Goal: Learn about a topic

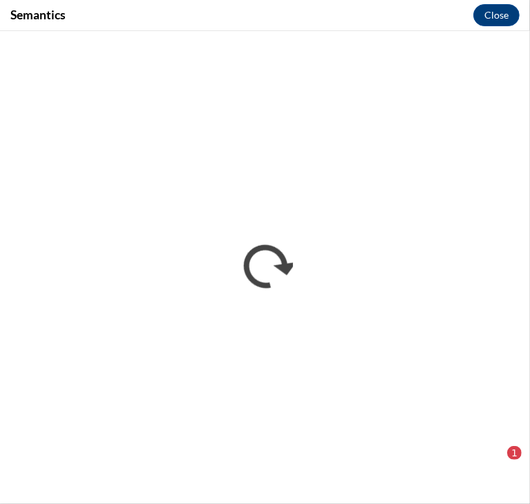
scroll to position [1627, 0]
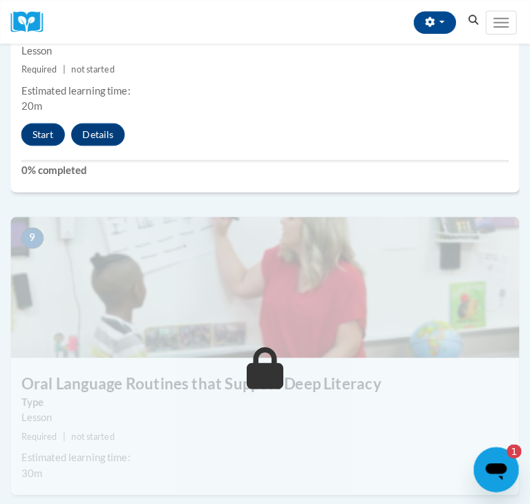
scroll to position [2982, 0]
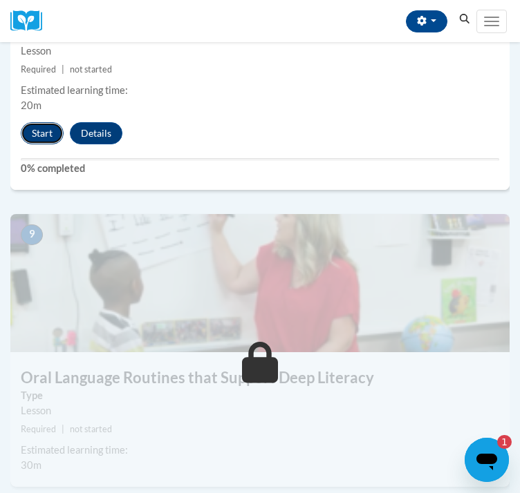
click at [56, 144] on button "Start" at bounding box center [42, 133] width 43 height 22
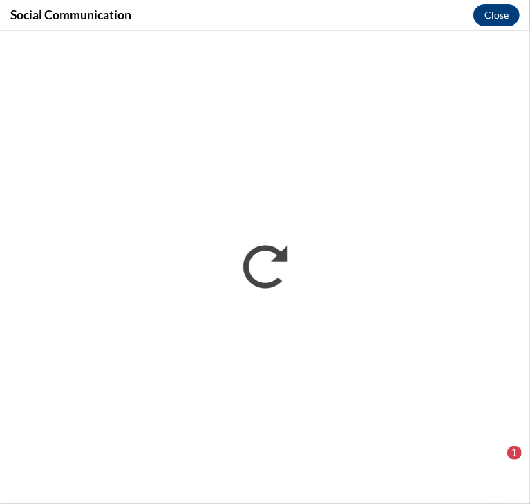
scroll to position [0, 0]
